Goal: Task Accomplishment & Management: Use online tool/utility

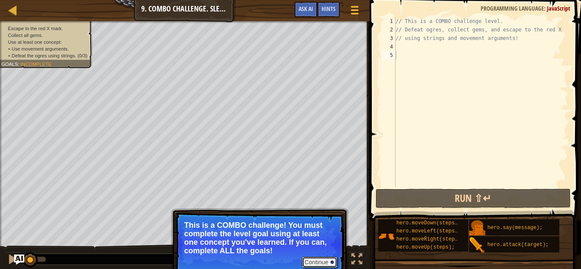
click at [317, 265] on button "Continue" at bounding box center [319, 262] width 35 height 11
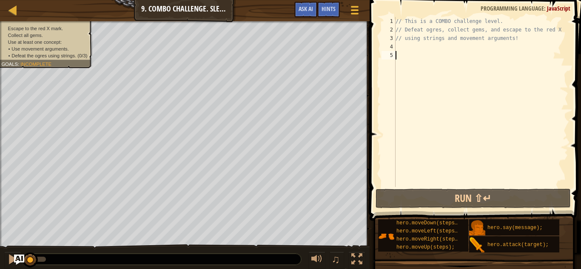
type textarea "h"
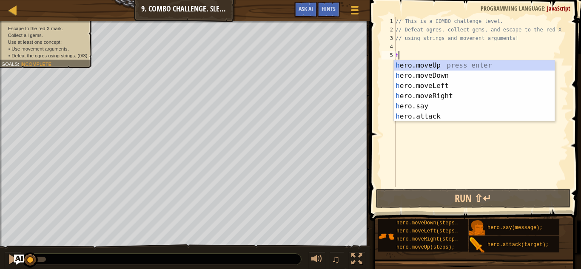
scroll to position [4, 0]
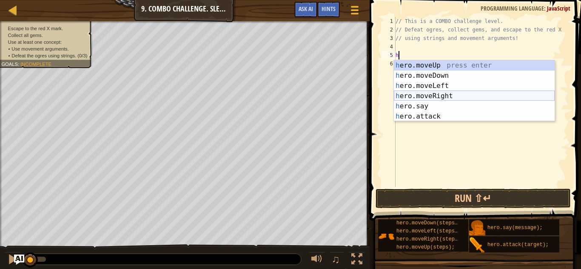
click at [449, 94] on div "h ero.moveUp press enter h ero.moveDown press enter h ero.moveLeft press enter …" at bounding box center [474, 101] width 161 height 82
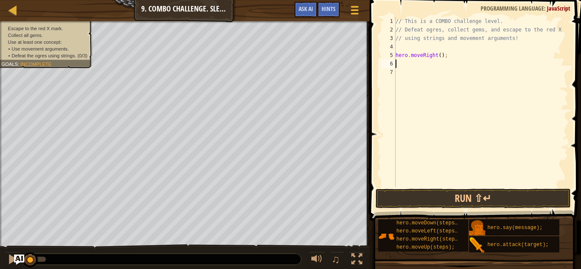
click at [441, 59] on div "// This is a COMBO challenge level. // Defeat ogres, collect gems, and escape t…" at bounding box center [481, 110] width 174 height 187
type textarea "hero.moveRight(2);"
click at [396, 66] on div "// This is a COMBO challenge level. // Defeat ogres, collect gems, and escape t…" at bounding box center [481, 110] width 174 height 187
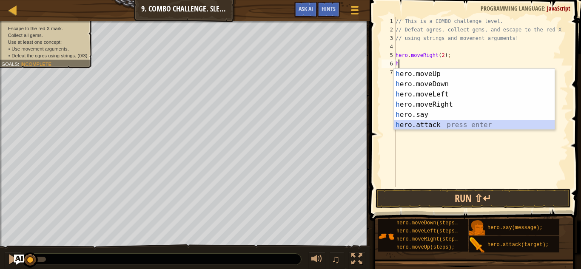
click at [430, 123] on div "h ero.moveUp press enter h ero.moveDown press enter h ero.moveLeft press enter …" at bounding box center [474, 110] width 161 height 82
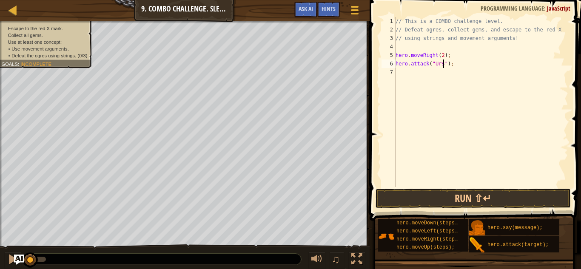
scroll to position [4, 7]
type textarea "hero.attack("Ursa");"
click at [480, 196] on button "Run ⇧↵" at bounding box center [473, 199] width 195 height 20
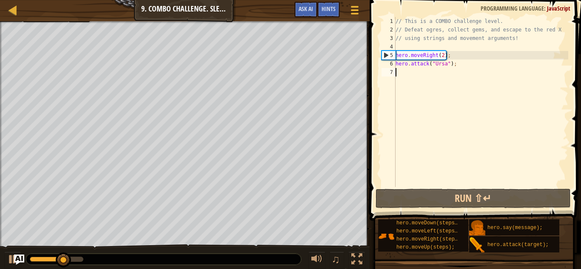
click at [399, 73] on div "// This is a COMBO challenge level. // Defeat ogres, collect gems, and escape t…" at bounding box center [481, 110] width 174 height 187
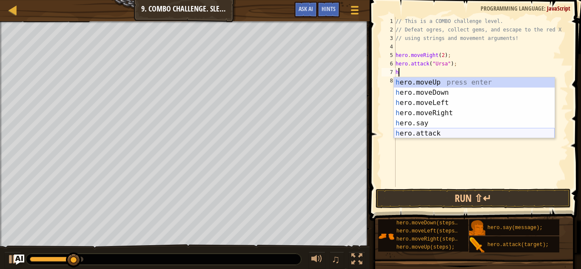
click at [442, 131] on div "h ero.moveUp press enter h ero.moveDown press enter h ero.moveLeft press enter …" at bounding box center [474, 118] width 161 height 82
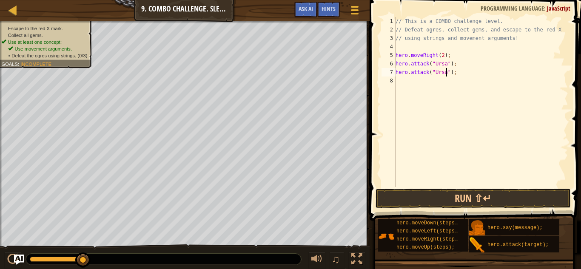
scroll to position [4, 7]
type textarea "hero.attack("Ursa");"
click at [459, 203] on button "Run ⇧↵" at bounding box center [473, 199] width 195 height 20
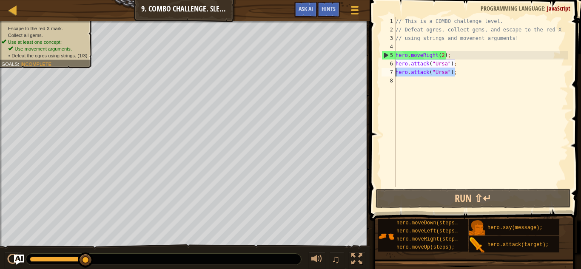
drag, startPoint x: 458, startPoint y: 71, endPoint x: 394, endPoint y: 71, distance: 63.8
click at [394, 71] on div "hero.attack("Ursa"); 1 2 3 4 5 6 7 8 // This is a COMBO challenge level. // Def…" at bounding box center [474, 102] width 188 height 170
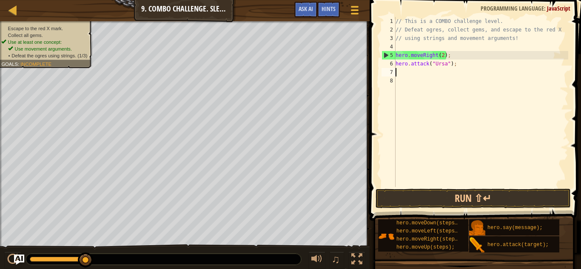
scroll to position [4, 0]
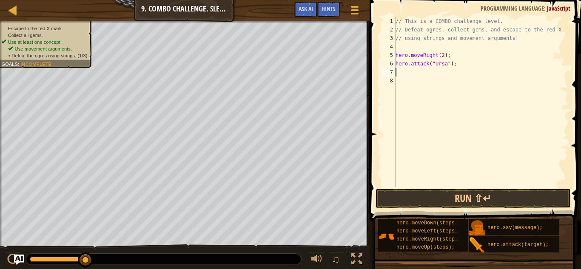
type textarea "h"
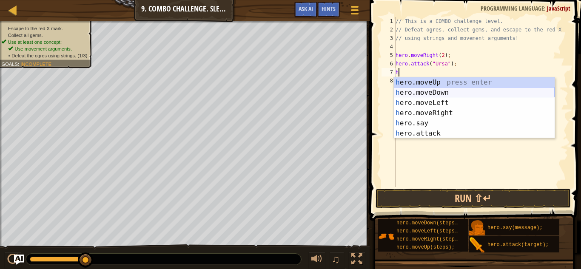
click at [443, 93] on div "h ero.moveUp press enter h ero.moveDown press enter h ero.moveLeft press enter …" at bounding box center [474, 118] width 161 height 82
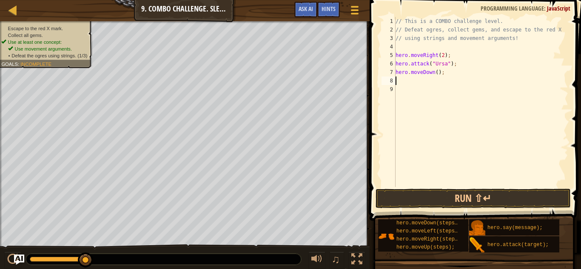
type textarea "h"
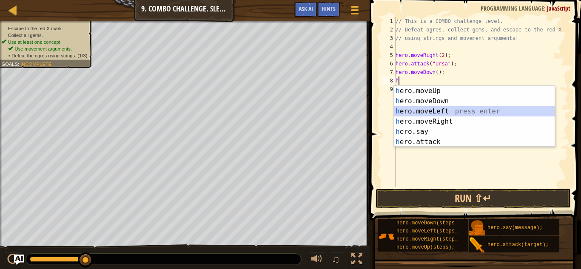
click at [441, 111] on div "h ero.moveUp press enter h ero.moveDown press enter h ero.moveLeft press enter …" at bounding box center [474, 127] width 161 height 82
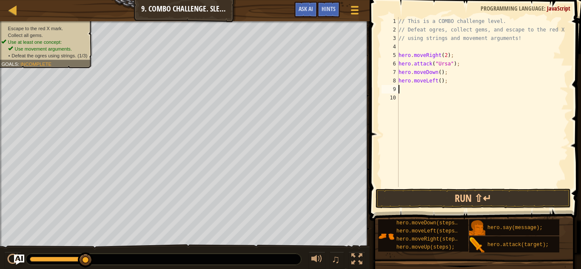
click at [441, 81] on div "// This is a COMBO challenge level. // Defeat ogres, collect gems, and escape t…" at bounding box center [482, 110] width 171 height 187
type textarea "hero.moveLeft(2);"
click at [402, 90] on div "// This is a COMBO challenge level. // Defeat ogres, collect gems, and escape t…" at bounding box center [482, 110] width 171 height 187
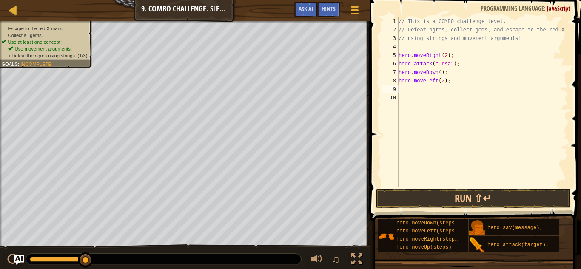
type textarea "h"
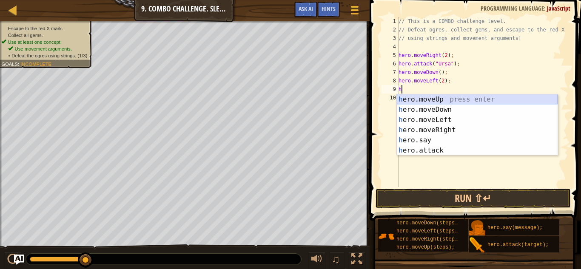
click at [431, 96] on div "h ero.moveUp press enter h ero.moveDown press enter h ero.moveLeft press enter …" at bounding box center [477, 135] width 161 height 82
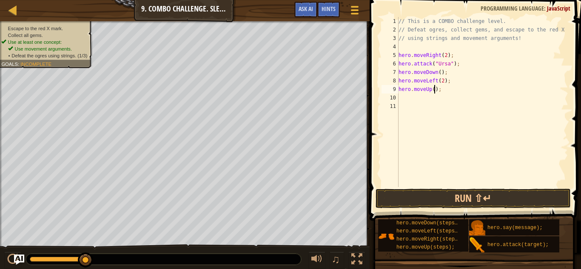
click at [434, 91] on div "// This is a COMBO challenge level. // Defeat ogres, collect gems, and escape t…" at bounding box center [482, 110] width 171 height 187
type textarea "hero.moveUp(2);"
click at [400, 97] on div "// This is a COMBO challenge level. // Defeat ogres, collect gems, and escape t…" at bounding box center [482, 110] width 171 height 187
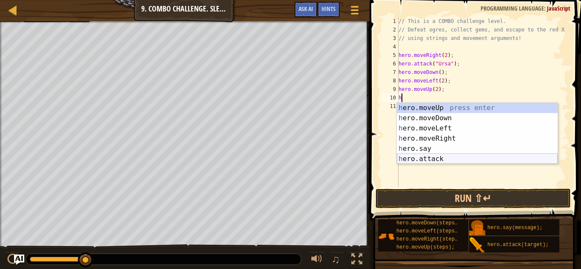
click at [434, 158] on div "h ero.moveUp press enter h ero.moveDown press enter h ero.moveLeft press enter …" at bounding box center [477, 144] width 161 height 82
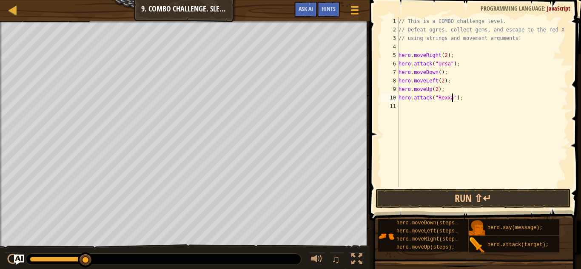
type textarea "hero.attack("Rexxar");"
click at [400, 106] on div "// This is a COMBO challenge level. // Defeat ogres, collect gems, and escape t…" at bounding box center [482, 110] width 171 height 187
type textarea "h"
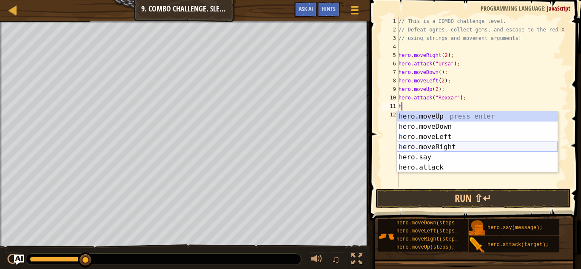
click at [445, 145] on div "h ero.moveUp press enter h ero.moveDown press enter h ero.moveLeft press enter …" at bounding box center [477, 152] width 161 height 82
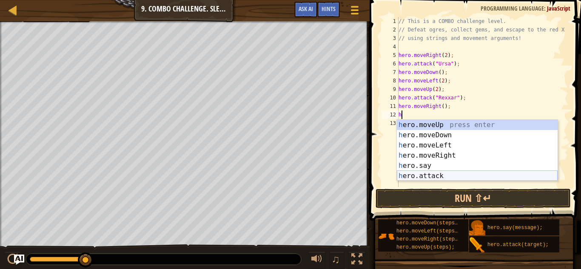
click at [416, 173] on div "h ero.moveUp press enter h ero.moveDown press enter h ero.moveLeft press enter …" at bounding box center [477, 161] width 161 height 82
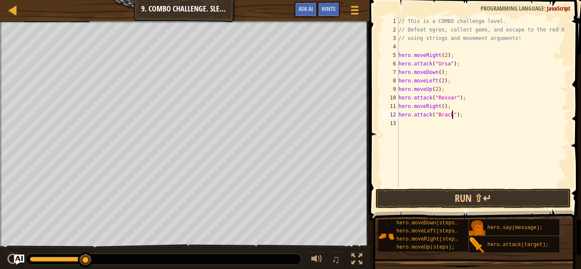
scroll to position [4, 8]
type textarea "hero.attack("Brack");"
click at [450, 197] on button "Run ⇧↵" at bounding box center [473, 199] width 195 height 20
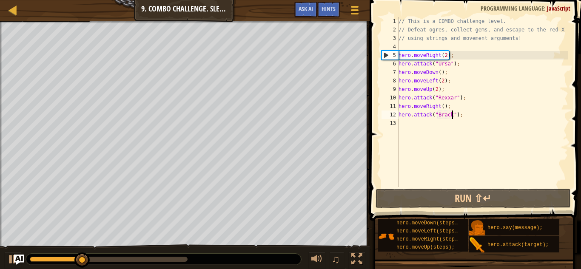
click at [403, 128] on div "// This is a COMBO challenge level. // Defeat ogres, collect gems, and escape t…" at bounding box center [482, 110] width 171 height 187
type textarea "h"
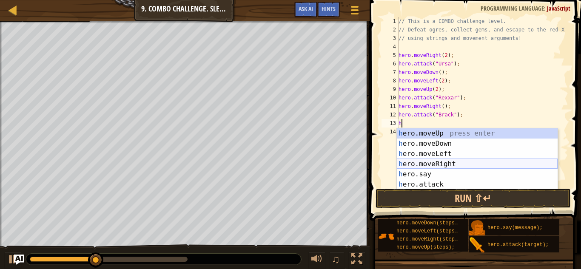
click at [441, 163] on div "h ero.moveUp press enter h ero.moveDown press enter h ero.moveLeft press enter …" at bounding box center [477, 169] width 161 height 82
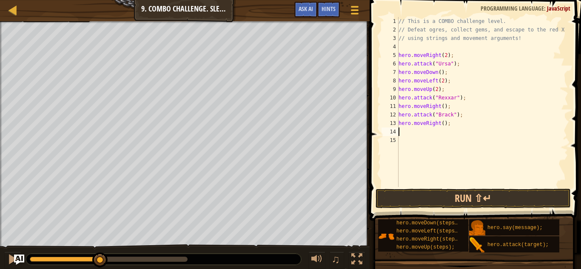
type textarea "h"
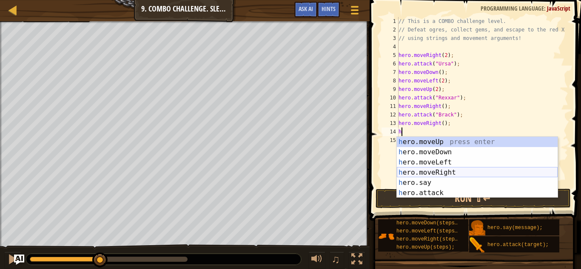
click at [445, 168] on div "h ero.moveUp press enter h ero.moveDown press enter h ero.moveLeft press enter …" at bounding box center [477, 178] width 161 height 82
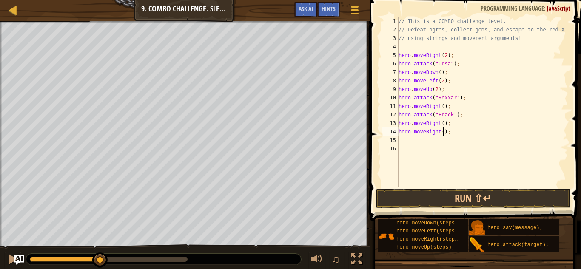
click at [442, 134] on div "// This is a COMBO challenge level. // Defeat ogres, collect gems, and escape t…" at bounding box center [482, 110] width 171 height 187
type textarea "hero.moveRight(2);"
click at [475, 197] on button "Run ⇧↵" at bounding box center [473, 199] width 195 height 20
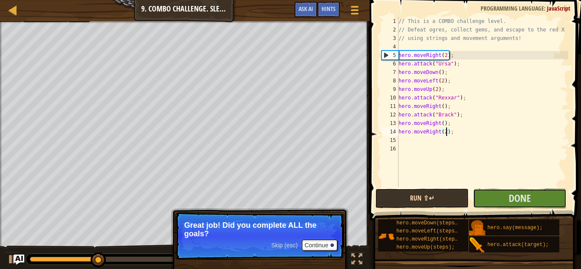
click at [475, 197] on button "Done" at bounding box center [519, 199] width 93 height 20
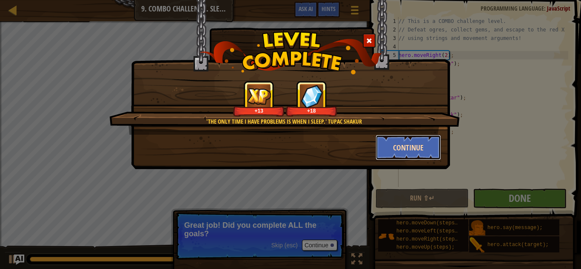
click at [407, 142] on button "Continue" at bounding box center [409, 148] width 66 height 26
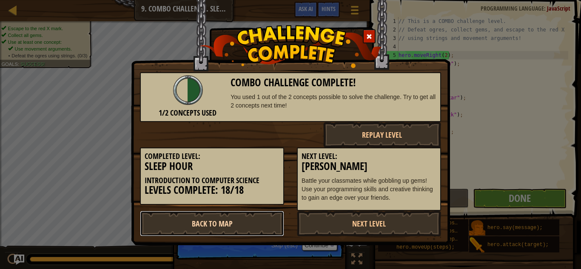
click at [256, 230] on link "Back to Map" at bounding box center [212, 224] width 144 height 26
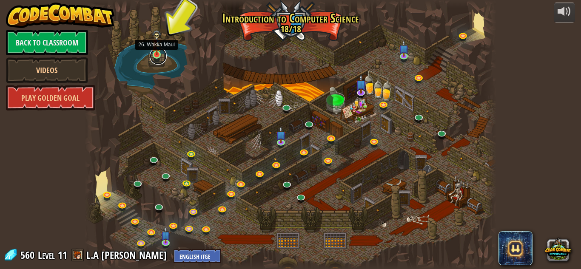
click at [157, 57] on link at bounding box center [158, 56] width 17 height 17
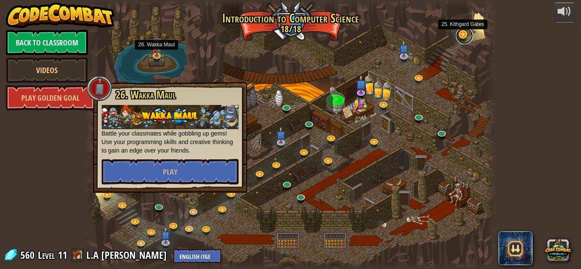
click at [462, 34] on link at bounding box center [464, 35] width 17 height 17
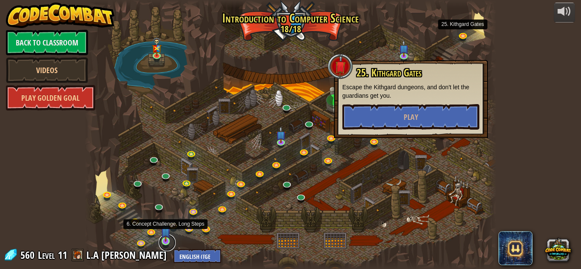
click at [162, 245] on link at bounding box center [167, 242] width 17 height 17
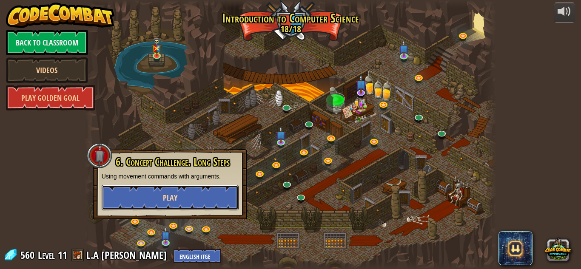
click at [135, 200] on button "Play" at bounding box center [170, 198] width 137 height 26
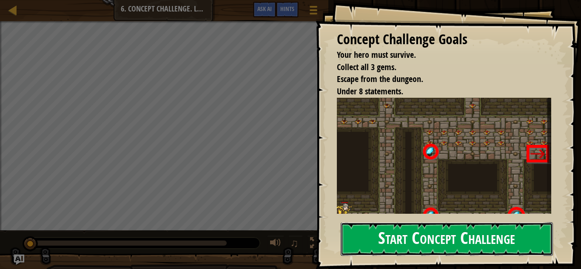
click at [400, 230] on button "Start Concept Challenge" at bounding box center [447, 239] width 212 height 34
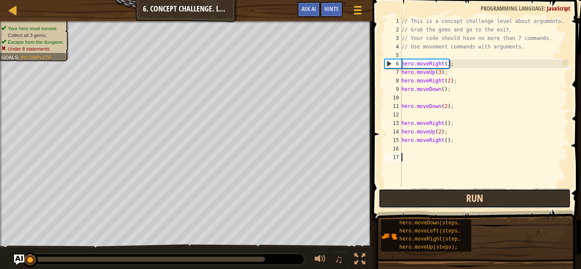
click at [421, 202] on button "Run" at bounding box center [475, 199] width 192 height 20
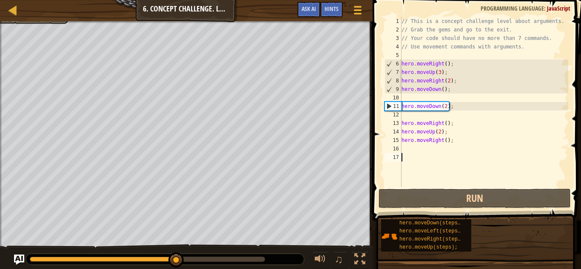
click at [403, 98] on div "// This is a concept challenge level about arguments. // Grab the gems and go t…" at bounding box center [484, 110] width 168 height 187
type textarea "h"
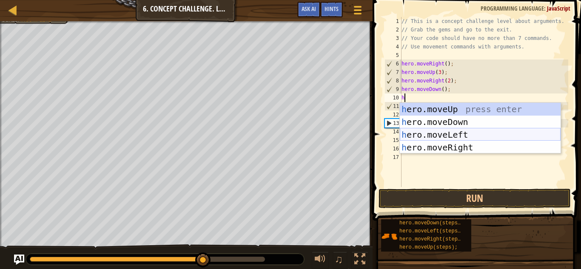
click at [457, 131] on div "h ero.moveUp press enter h ero.moveDown press enter h ero.moveLeft press enter …" at bounding box center [480, 141] width 161 height 77
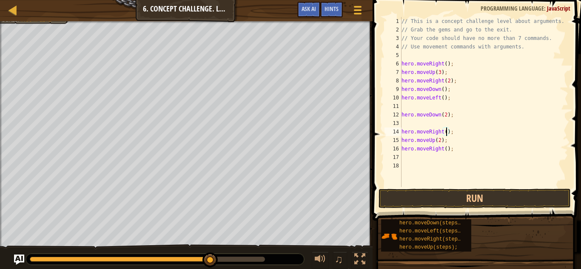
click at [447, 134] on div "// This is a concept challenge level about arguments. // Grab the gems and go t…" at bounding box center [484, 110] width 168 height 187
click at [466, 197] on button "Run" at bounding box center [475, 199] width 192 height 20
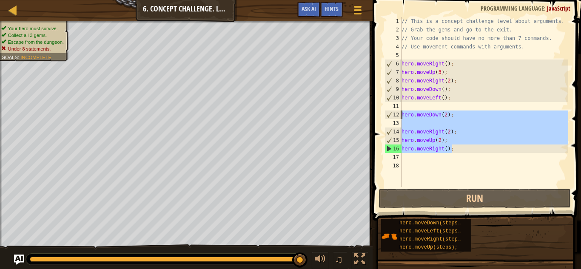
drag, startPoint x: 456, startPoint y: 151, endPoint x: 396, endPoint y: 116, distance: 70.0
click at [396, 116] on div "hero.moveRight(2); 1 2 3 4 5 6 7 8 9 10 11 12 13 14 15 16 17 18 // This is a co…" at bounding box center [475, 102] width 185 height 170
type textarea "hero.moveDown(2);"
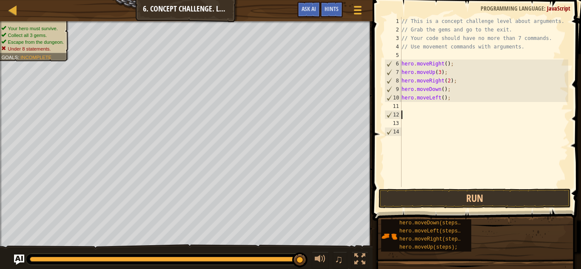
scroll to position [4, 0]
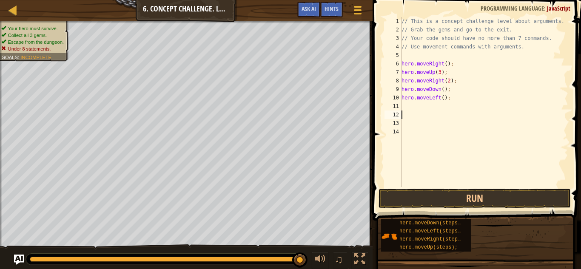
click at [401, 105] on div "11" at bounding box center [393, 106] width 17 height 9
click at [433, 203] on button "Run" at bounding box center [475, 199] width 192 height 20
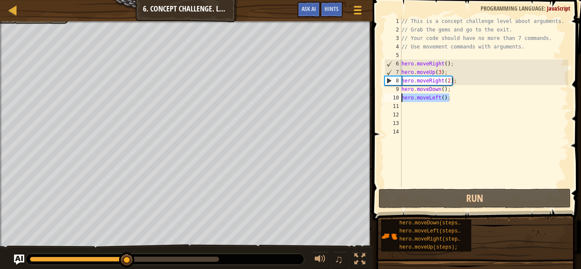
drag, startPoint x: 451, startPoint y: 98, endPoint x: 395, endPoint y: 98, distance: 55.7
click at [395, 98] on div "1 2 3 4 5 6 7 8 9 10 11 12 13 14 // This is a concept challenge level about arg…" at bounding box center [475, 102] width 185 height 170
type textarea "hero.moveLeft();"
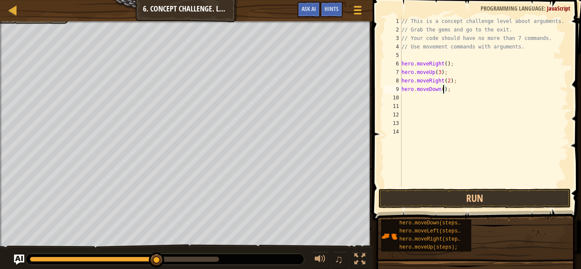
click at [442, 91] on div "// This is a concept challenge level about arguments. // Grab the gems and go t…" at bounding box center [484, 110] width 168 height 187
type textarea "hero.moveDown(2);"
click at [402, 96] on div "// This is a concept challenge level about arguments. // Grab the gems and go t…" at bounding box center [484, 110] width 168 height 187
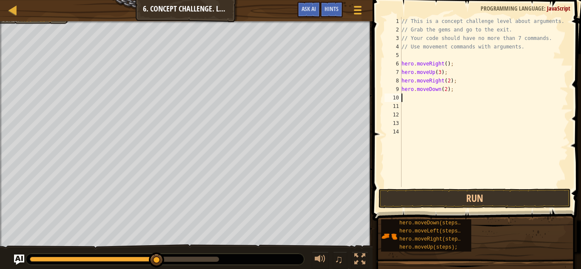
type textarea "h"
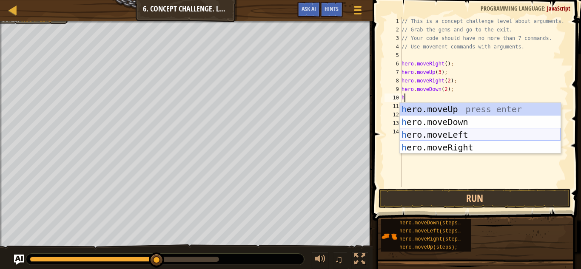
click at [471, 132] on div "h ero.moveUp press enter h ero.moveDown press enter h ero.moveLeft press enter …" at bounding box center [480, 141] width 161 height 77
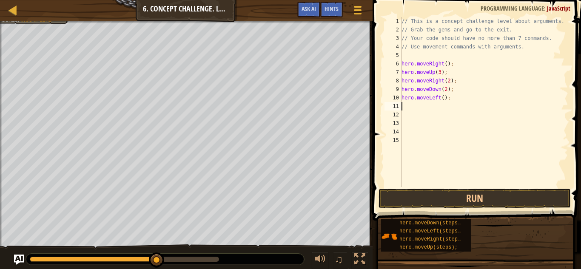
type textarea "h"
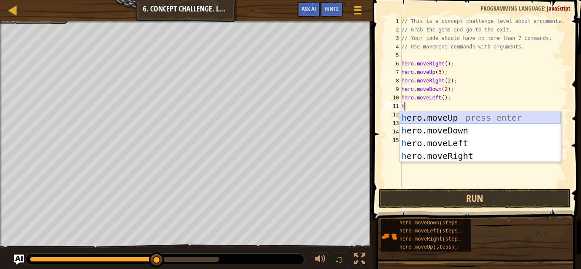
click at [444, 117] on div "h ero.moveUp press enter h ero.moveDown press enter h ero.moveLeft press enter …" at bounding box center [480, 149] width 161 height 77
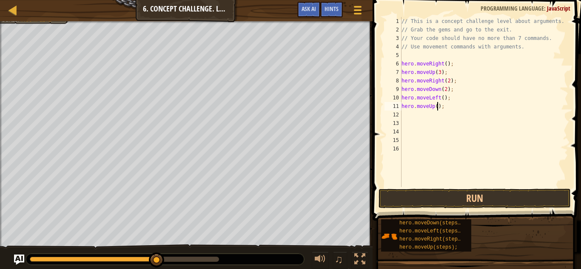
click at [438, 106] on div "// This is a concept challenge level about arguments. // Grab the gems and go t…" at bounding box center [484, 110] width 168 height 187
type textarea "hero.moveUp(2);"
click at [406, 115] on div "// This is a concept challenge level about arguments. // Grab the gems and go t…" at bounding box center [484, 110] width 168 height 187
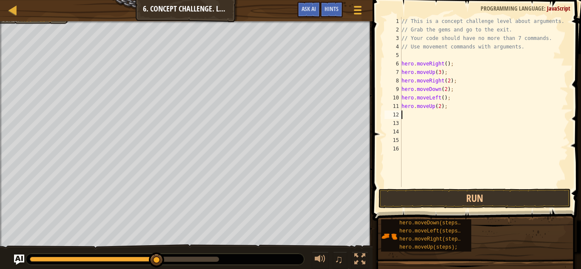
type textarea "h"
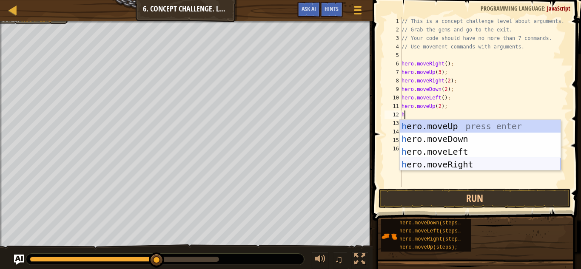
click at [457, 162] on div "h ero.moveUp press enter h ero.moveDown press enter h ero.moveLeft press enter …" at bounding box center [480, 158] width 161 height 77
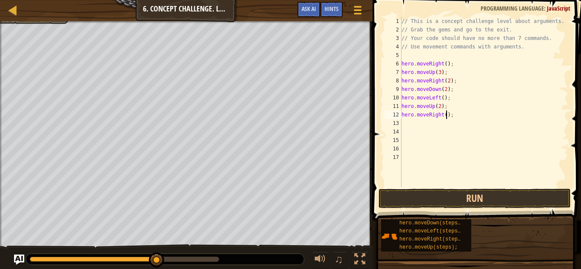
click at [447, 117] on div "// This is a concept challenge level about arguments. // Grab the gems and go t…" at bounding box center [484, 110] width 168 height 187
click at [422, 197] on button "Run" at bounding box center [475, 199] width 192 height 20
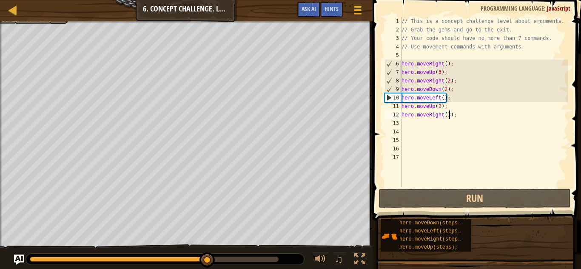
click at [446, 90] on div "// This is a concept challenge level about arguments. // Grab the gems and go t…" at bounding box center [484, 110] width 168 height 187
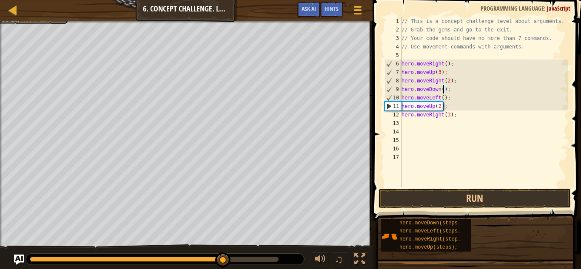
type textarea "hero.moveDown(3);"
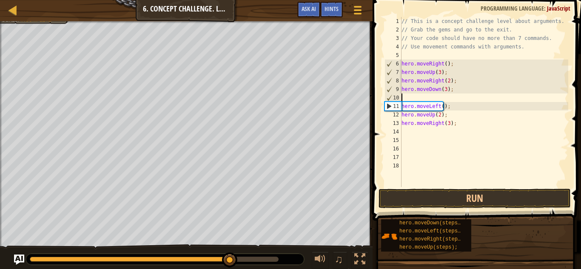
scroll to position [4, 0]
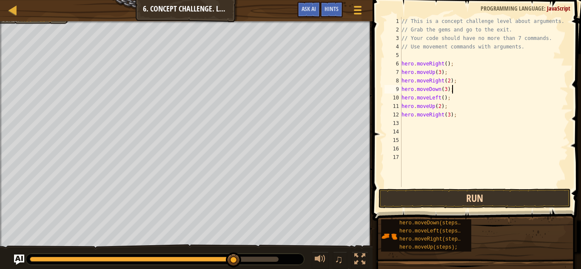
type textarea "hero.moveDown(3);"
click at [486, 200] on button "Run" at bounding box center [475, 199] width 192 height 20
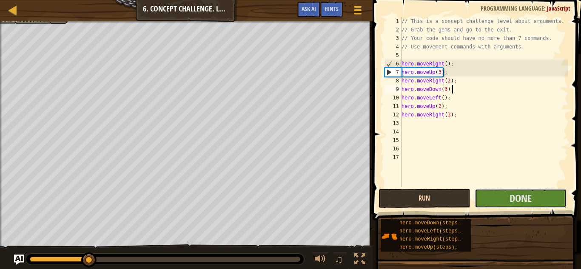
click at [486, 200] on button "Done" at bounding box center [521, 199] width 92 height 20
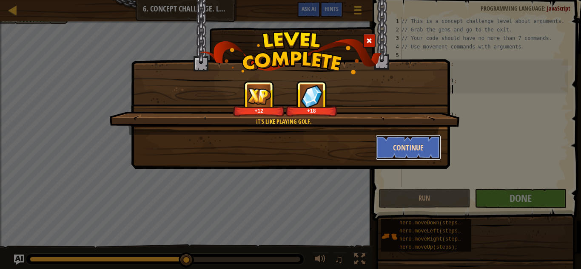
click at [415, 150] on button "Continue" at bounding box center [409, 148] width 66 height 26
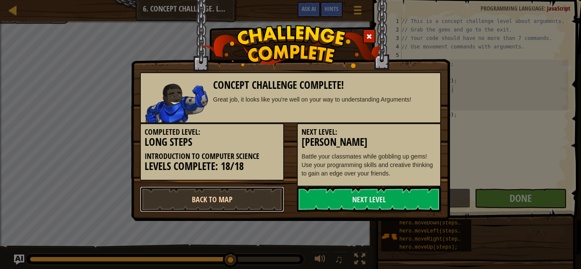
click at [255, 199] on link "Back to Map" at bounding box center [212, 200] width 144 height 26
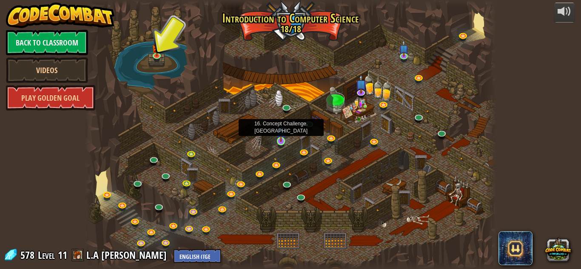
click at [279, 140] on img at bounding box center [281, 131] width 10 height 22
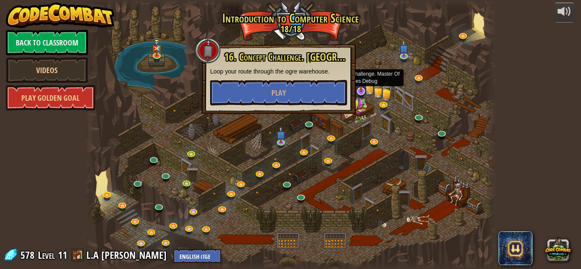
click at [360, 89] on img at bounding box center [361, 80] width 11 height 26
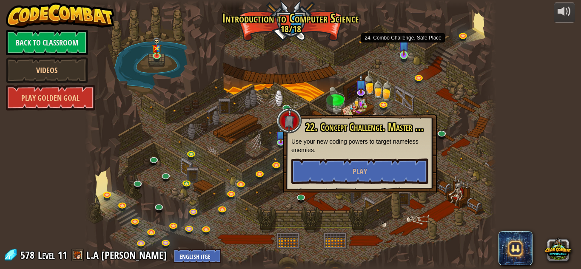
click at [401, 53] on img at bounding box center [404, 45] width 10 height 22
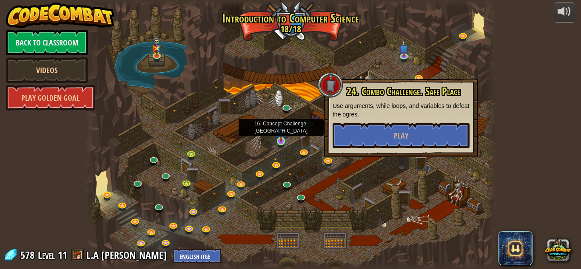
click at [285, 137] on img at bounding box center [281, 131] width 10 height 22
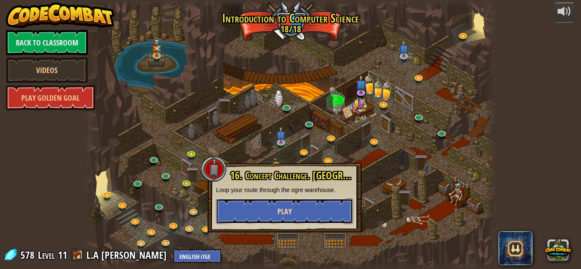
click at [302, 201] on button "Play" at bounding box center [284, 212] width 137 height 26
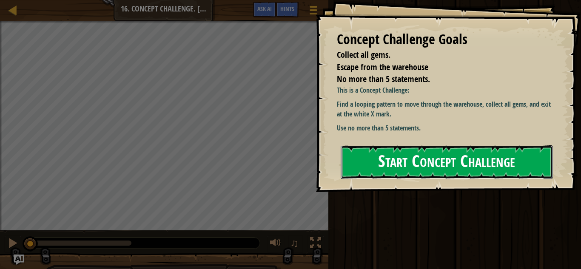
click at [397, 171] on button "Start Concept Challenge" at bounding box center [447, 162] width 212 height 34
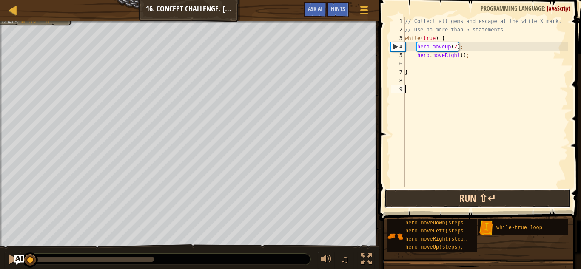
click at [454, 196] on button "Run ⇧↵" at bounding box center [478, 199] width 186 height 20
click at [455, 202] on button "Run ⇧↵" at bounding box center [478, 199] width 186 height 20
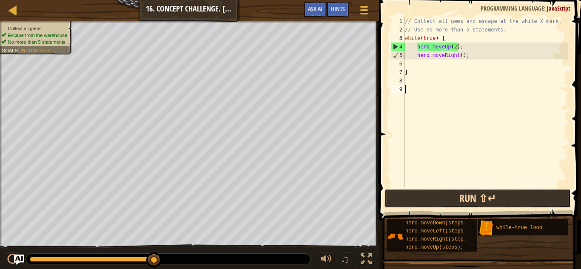
click at [413, 196] on button "Run ⇧↵" at bounding box center [478, 199] width 186 height 20
